Goal: Task Accomplishment & Management: Use online tool/utility

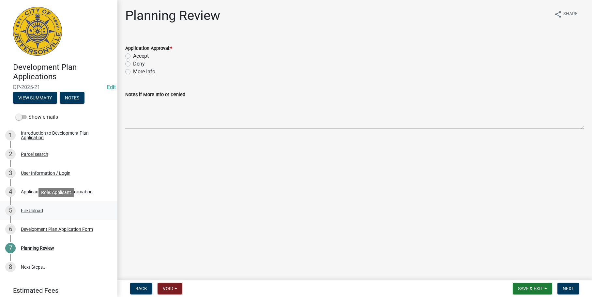
click at [30, 212] on div "File Upload" at bounding box center [32, 210] width 22 height 5
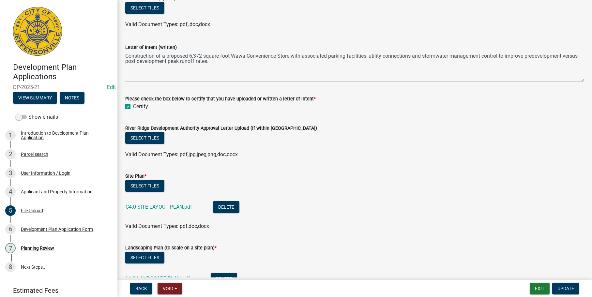
scroll to position [228, 0]
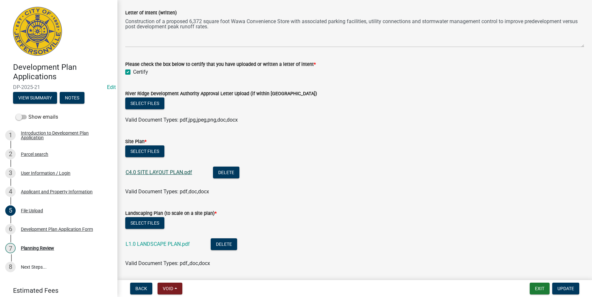
click at [141, 172] on link "C4.0 SITE LAYOUT PLAN.pdf" at bounding box center [159, 172] width 67 height 6
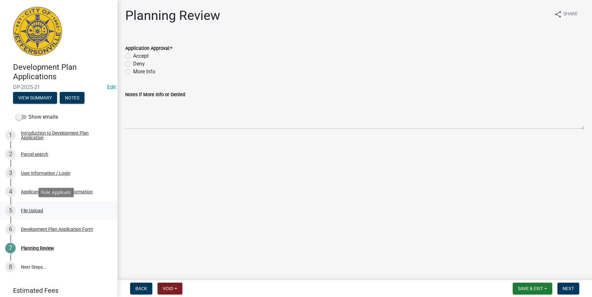
click at [33, 210] on div "File Upload" at bounding box center [32, 210] width 22 height 5
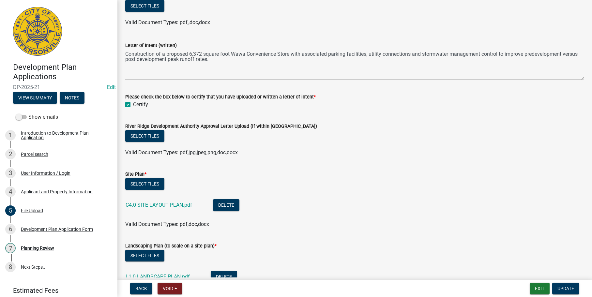
scroll to position [261, 0]
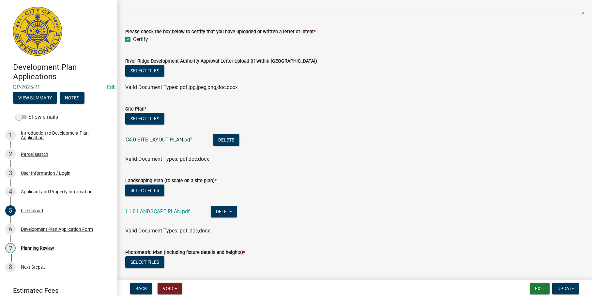
click at [144, 140] on link "C4.0 SITE LAYOUT PLAN.pdf" at bounding box center [159, 140] width 67 height 6
click at [150, 210] on link "L1.0 LANDSCAPE PLAN.pdf" at bounding box center [158, 211] width 64 height 6
